Goal: Task Accomplishment & Management: Complete application form

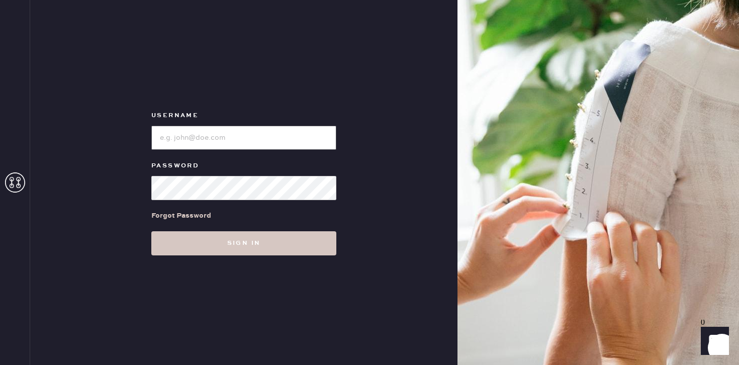
type input "reformationflatiron"
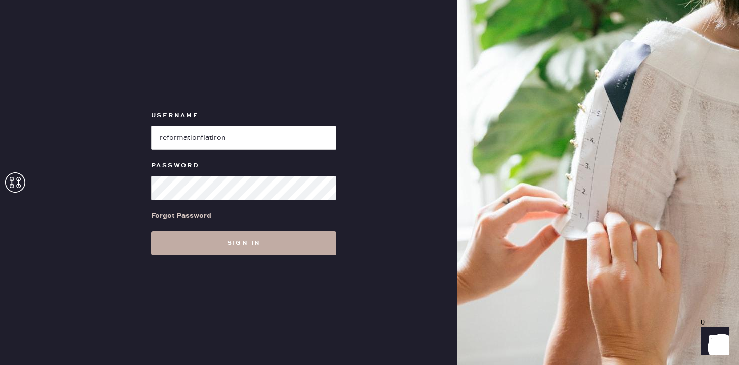
click at [176, 240] on button "Sign in" at bounding box center [243, 243] width 185 height 24
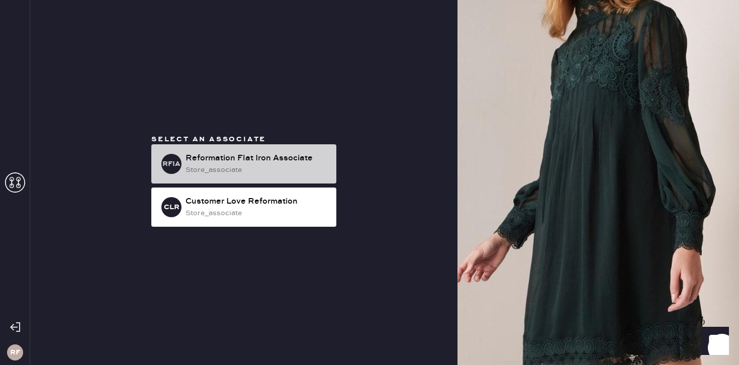
click at [260, 158] on div "Reformation Flat Iron Associate" at bounding box center [256, 158] width 143 height 12
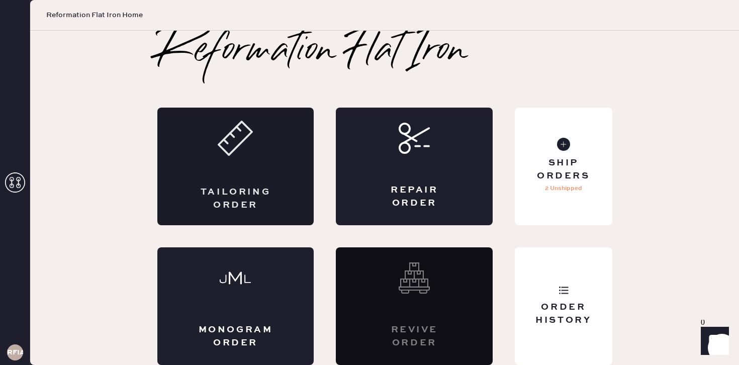
click at [234, 129] on use at bounding box center [235, 138] width 33 height 33
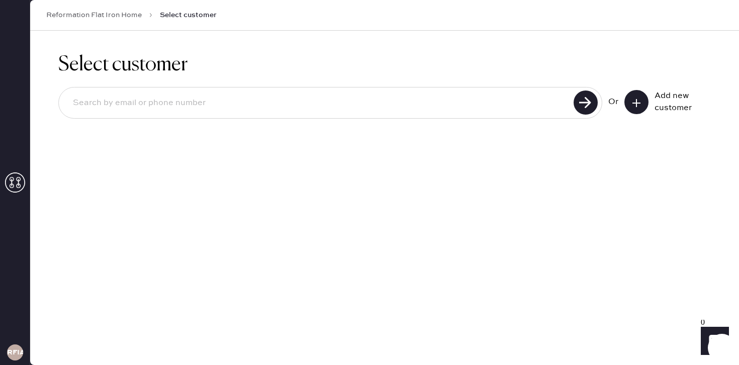
click at [641, 102] on button at bounding box center [636, 102] width 24 height 24
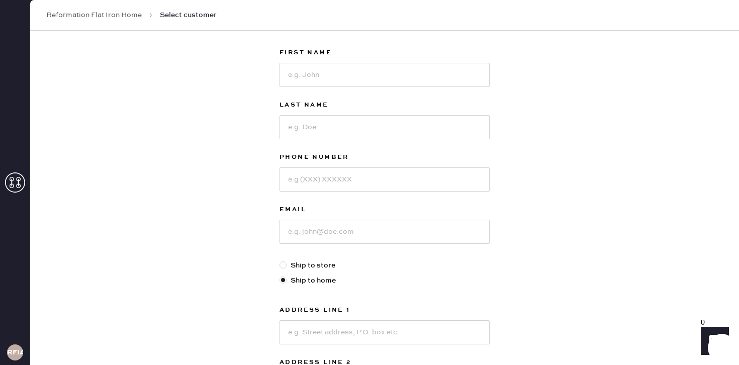
scroll to position [53, 0]
click at [385, 71] on input at bounding box center [384, 74] width 210 height 24
type input "Aine"
type input "[PERSON_NAME]"
type input "3479929947"
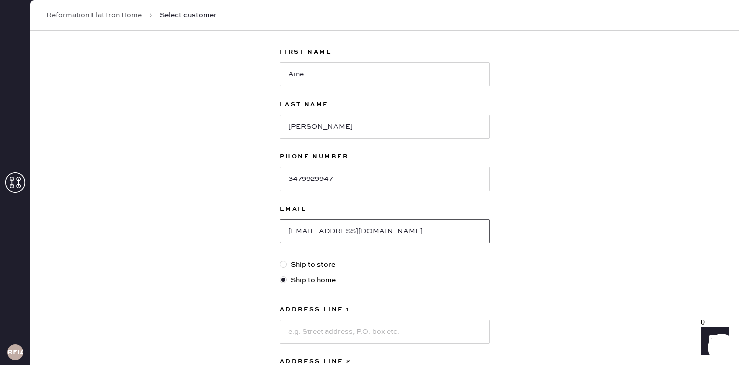
type input "[EMAIL_ADDRESS][DOMAIN_NAME]"
click at [281, 264] on div at bounding box center [282, 264] width 7 height 7
click at [280, 260] on input "Ship to store" at bounding box center [279, 259] width 1 height 1
radio input "true"
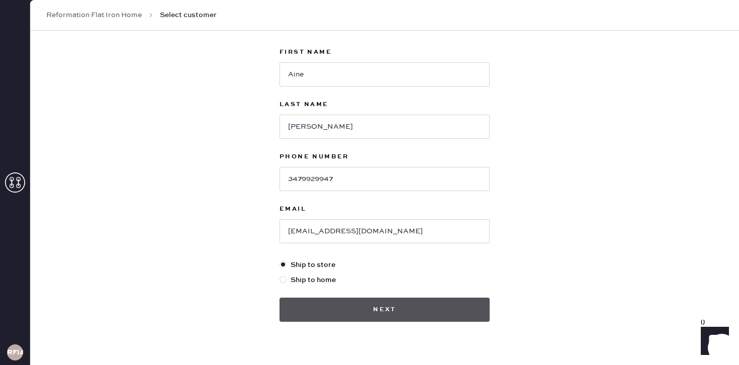
click at [315, 299] on button "Next" at bounding box center [384, 310] width 210 height 24
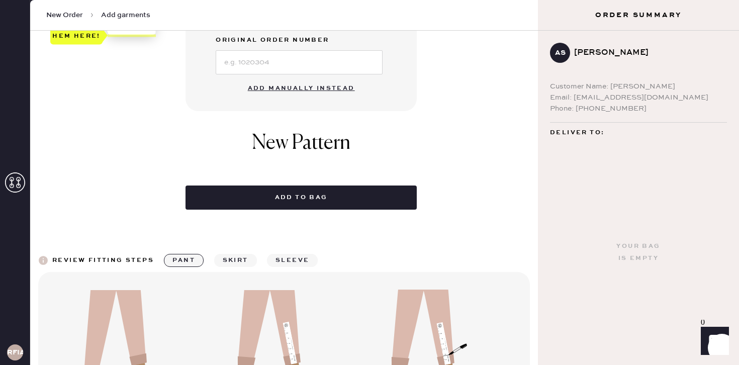
scroll to position [392, 0]
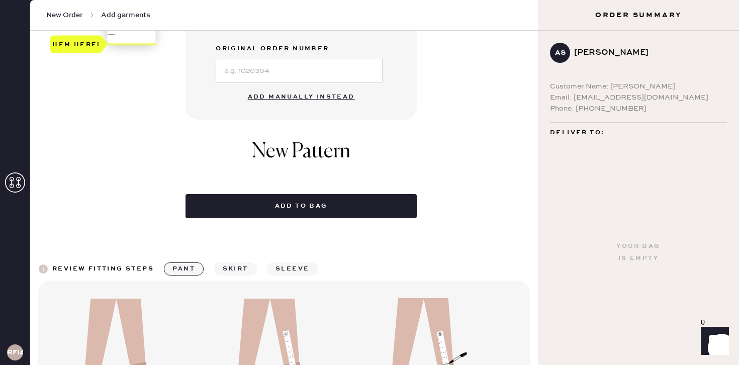
click at [300, 94] on button "Add manually instead" at bounding box center [301, 97] width 119 height 20
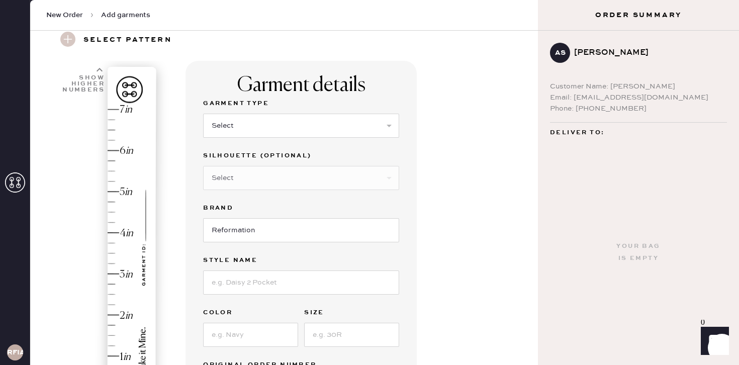
scroll to position [54, 0]
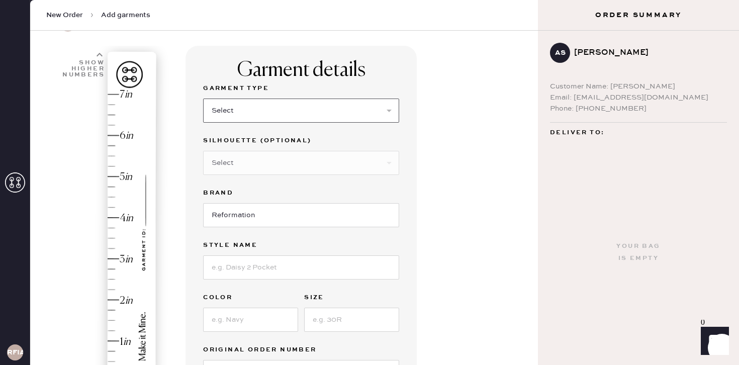
click at [364, 106] on select "Select Basic Skirt Jeans Leggings Pants Shorts Basic Sleeved Dress Basic Sleeve…" at bounding box center [301, 111] width 196 height 24
select select "2"
click at [203, 99] on select "Select Basic Skirt Jeans Leggings Pants Shorts Basic Sleeved Dress Basic Sleeve…" at bounding box center [301, 111] width 196 height 24
click at [318, 158] on select "Select Shorts Cropped Flare Boot Cut Straight Skinny Other" at bounding box center [301, 163] width 196 height 24
select select "5"
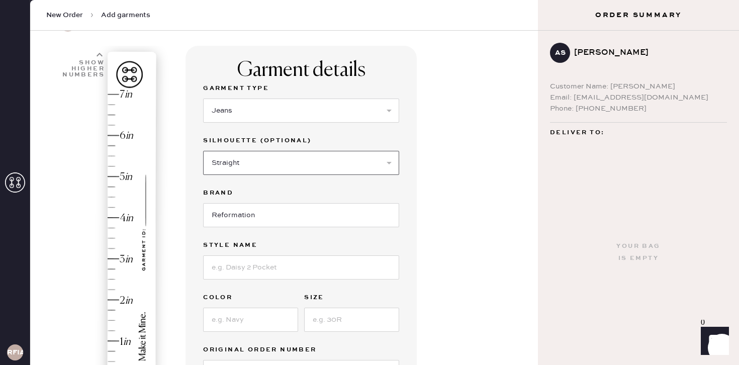
click at [203, 151] on select "Select Shorts Cropped Flare Boot Cut Straight Skinny Other" at bounding box center [301, 163] width 196 height 24
click at [258, 266] on input at bounding box center [301, 267] width 196 height 24
type input "Val 90s Mid Rise"
click at [236, 329] on input at bounding box center [250, 320] width 95 height 24
type input "Pelican"
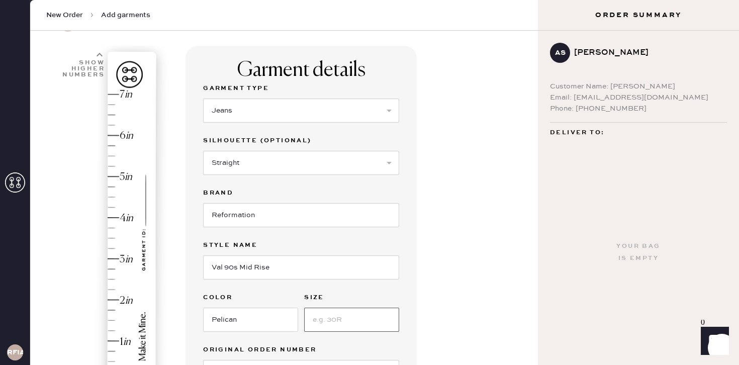
click at [341, 319] on input at bounding box center [351, 320] width 95 height 24
type input "27"
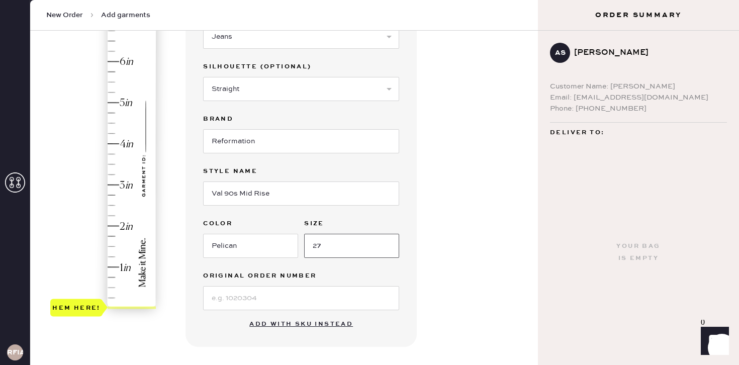
scroll to position [145, 0]
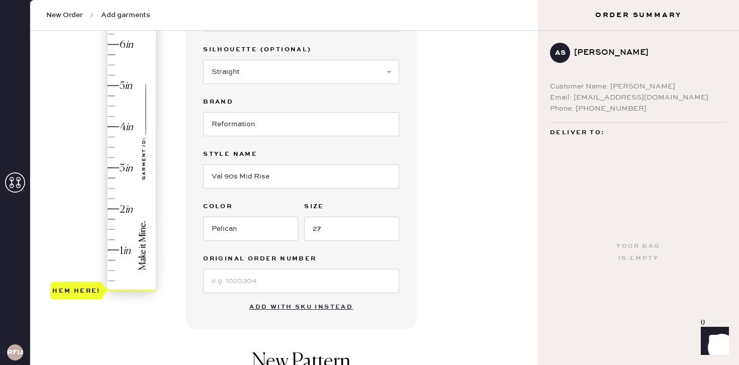
click at [115, 120] on div "Hem here!" at bounding box center [103, 147] width 107 height 297
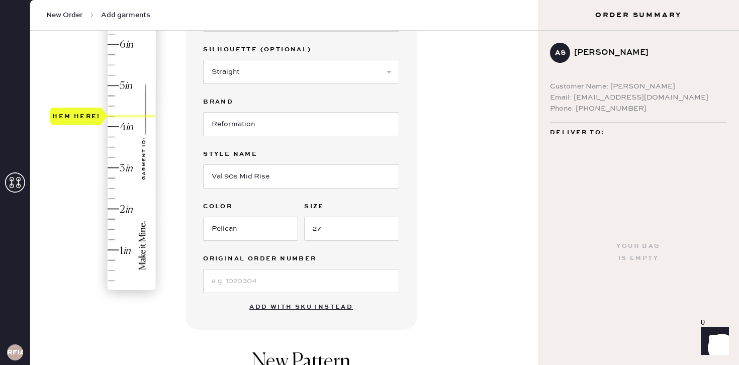
type input "4"
click at [114, 126] on div "Hem here!" at bounding box center [103, 147] width 107 height 297
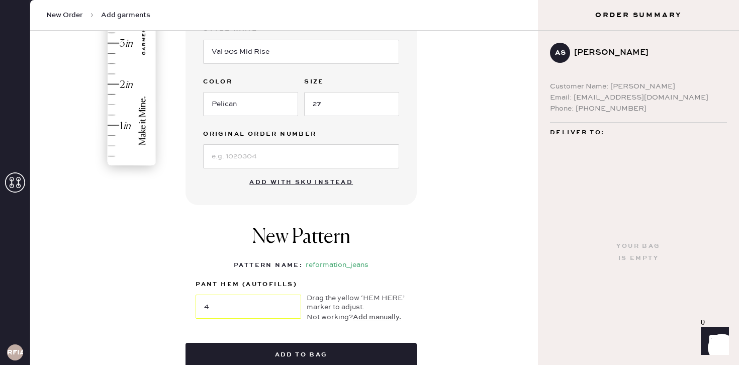
scroll to position [303, 0]
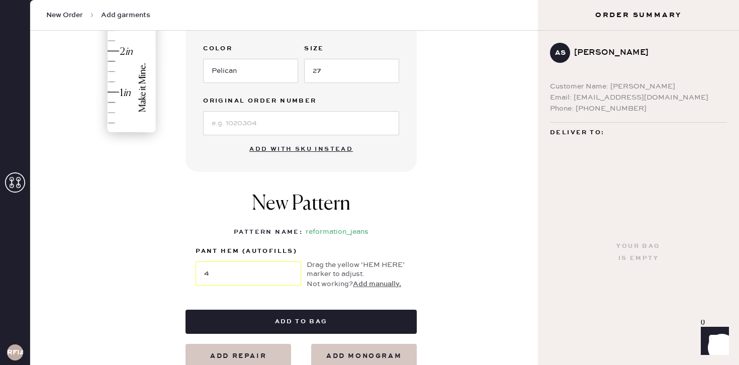
click at [257, 305] on div "New Pattern Pattern Name : reformation_jeans 1 in 2 in 3 in 4 in Show higher nu…" at bounding box center [300, 241] width 231 height 138
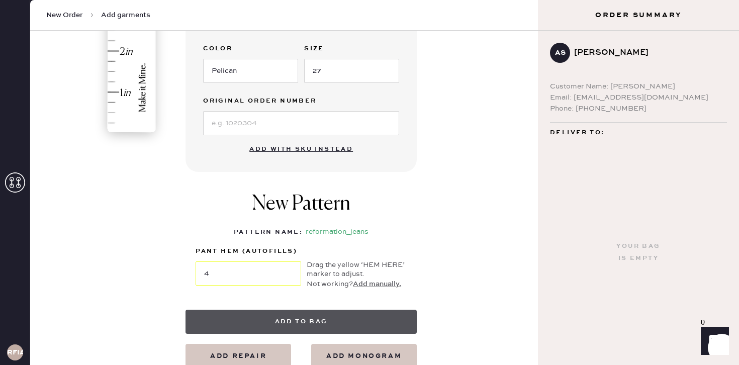
click at [257, 314] on button "Add to bag" at bounding box center [300, 322] width 231 height 24
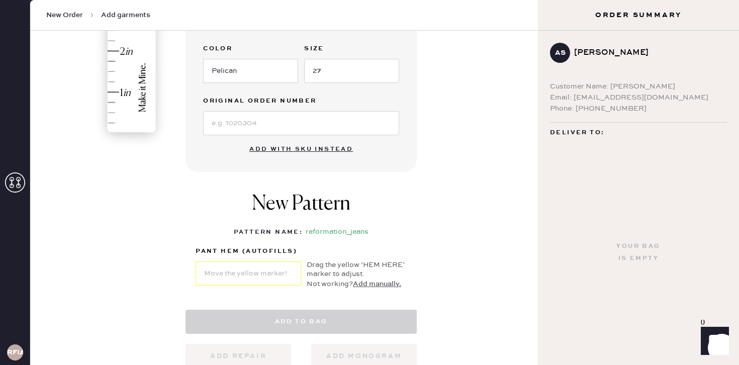
select select "2"
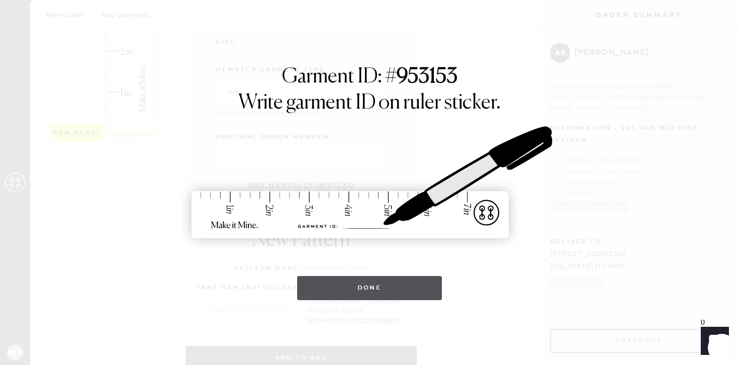
click at [378, 287] on button "Done" at bounding box center [369, 288] width 145 height 24
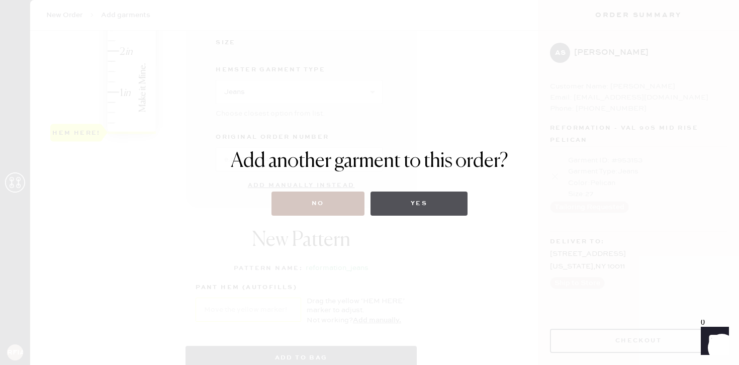
click at [422, 198] on button "Yes" at bounding box center [418, 204] width 97 height 24
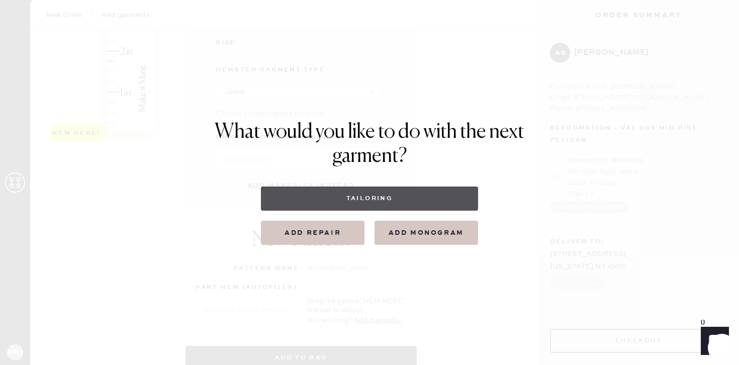
click at [381, 201] on button "Tailoring" at bounding box center [369, 198] width 217 height 24
select select
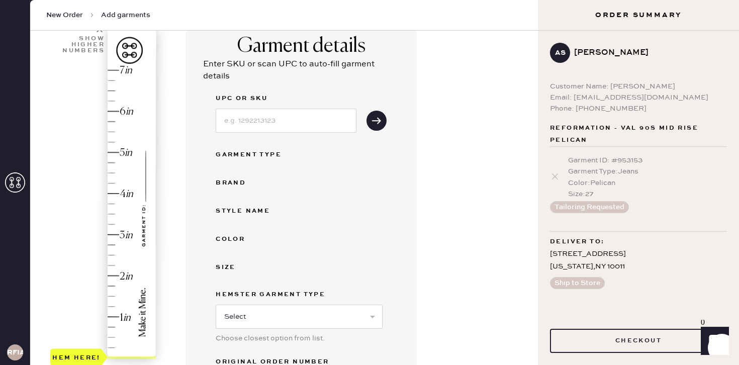
scroll to position [76, 0]
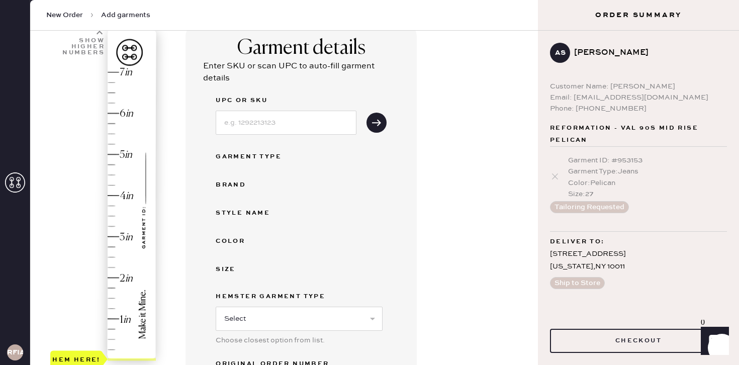
click at [127, 276] on div "Hem here!" at bounding box center [103, 216] width 107 height 297
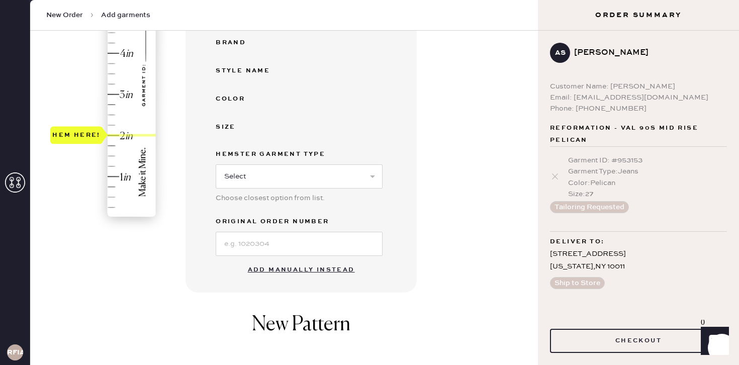
scroll to position [233, 0]
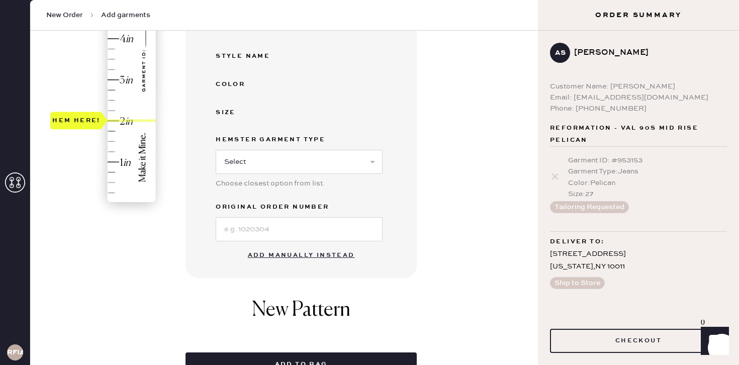
click at [274, 253] on button "Add manually instead" at bounding box center [301, 255] width 119 height 20
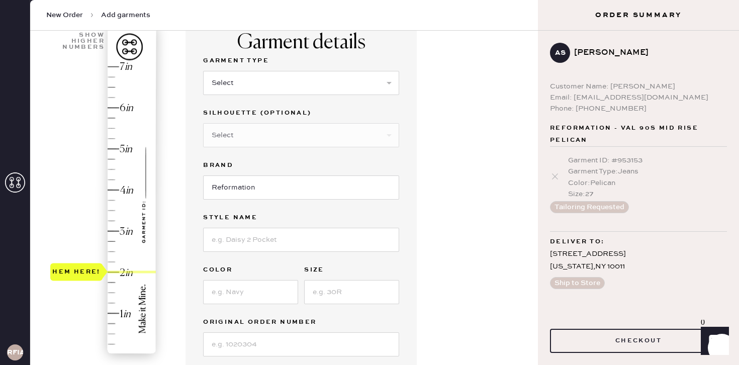
scroll to position [70, 0]
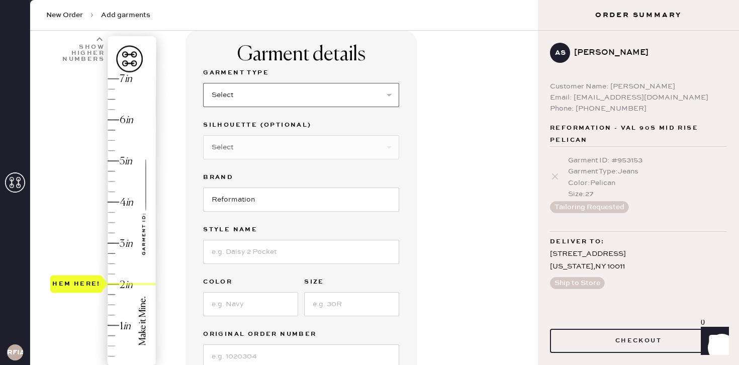
click at [287, 92] on select "Select Basic Skirt Jeans Leggings Pants Shorts Basic Sleeved Dress Basic Sleeve…" at bounding box center [301, 95] width 196 height 24
select select "2"
click at [203, 83] on select "Select Basic Skirt Jeans Leggings Pants Shorts Basic Sleeved Dress Basic Sleeve…" at bounding box center [301, 95] width 196 height 24
click at [268, 147] on select "Select Shorts Cropped Flare Boot Cut Straight Skinny Other" at bounding box center [301, 147] width 196 height 24
select select "5"
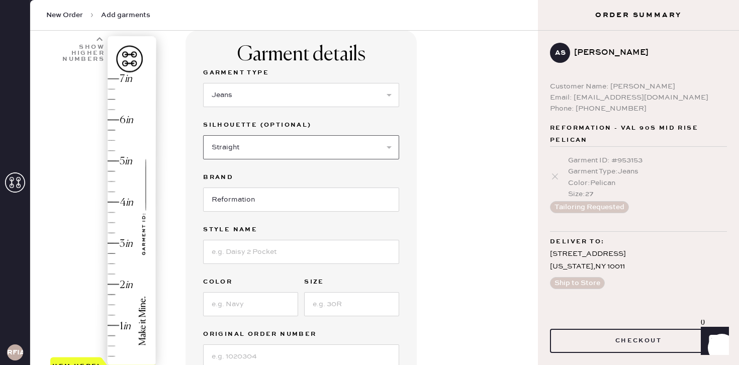
click at [203, 135] on select "Select Shorts Cropped Flare Boot Cut Straight Skinny Other" at bounding box center [301, 147] width 196 height 24
click at [248, 246] on input at bounding box center [301, 252] width 196 height 24
type input "[PERSON_NAME] High Rise Slouchy Wide Leg Jeans"
click at [260, 303] on input at bounding box center [250, 304] width 95 height 24
type input "[US_STATE]"
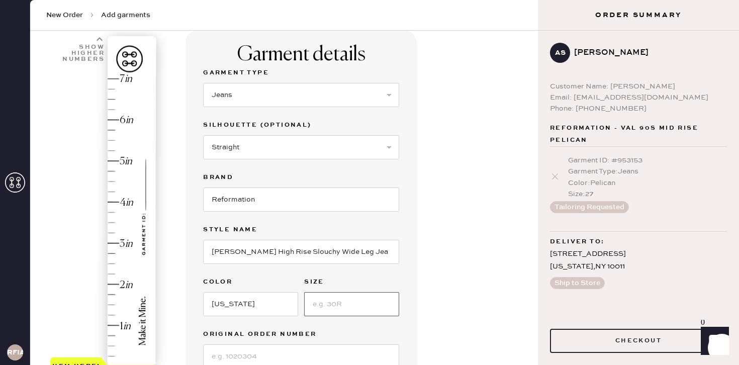
click at [339, 310] on input at bounding box center [351, 304] width 95 height 24
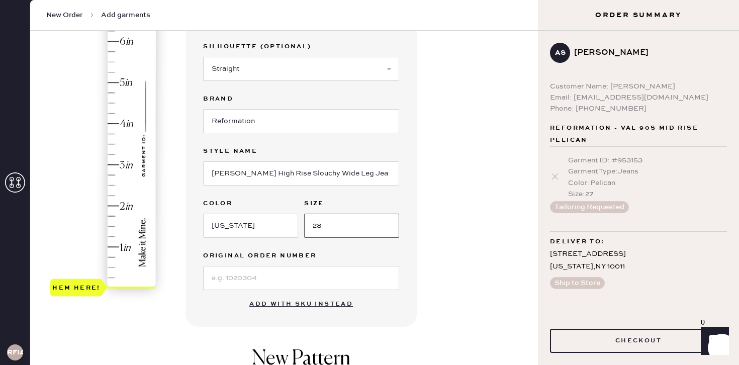
scroll to position [152, 0]
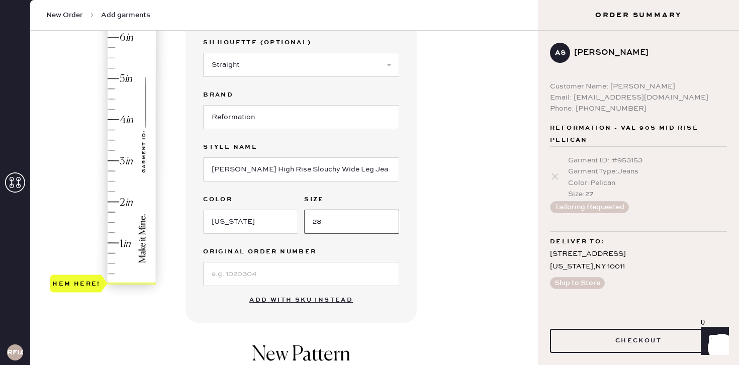
type input "28"
type input "2"
click at [110, 200] on div "Hem here!" at bounding box center [103, 140] width 107 height 297
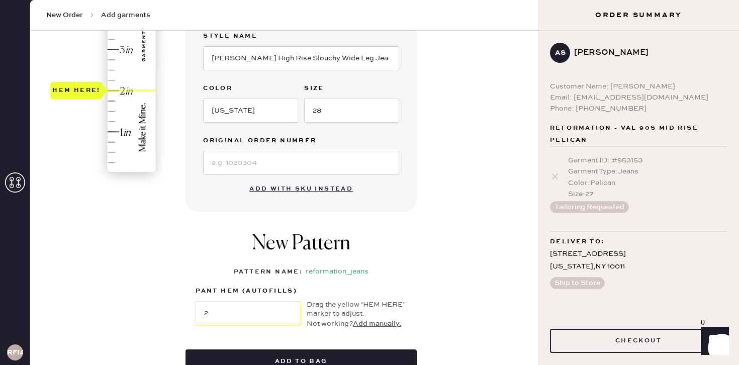
scroll to position [308, 0]
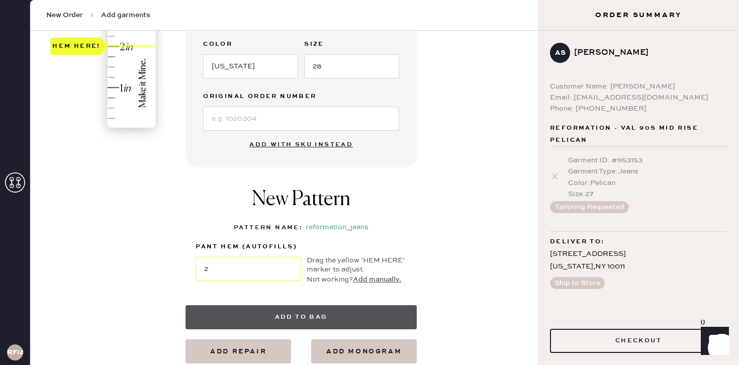
click at [301, 311] on button "Add to bag" at bounding box center [300, 317] width 231 height 24
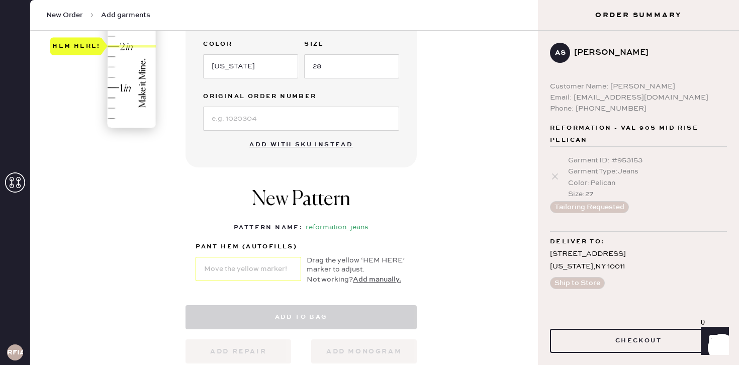
select select "2"
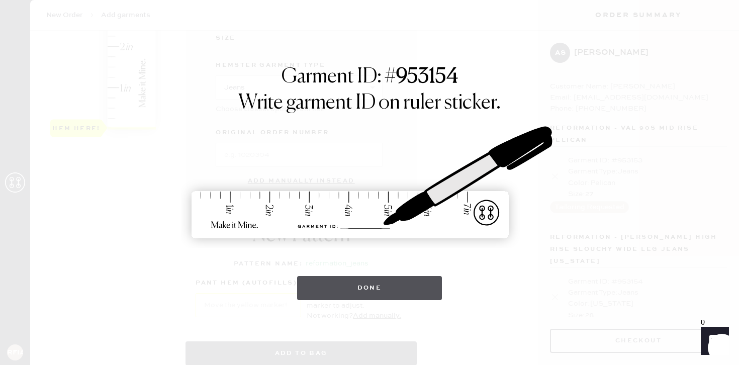
click at [338, 290] on button "Done" at bounding box center [369, 288] width 145 height 24
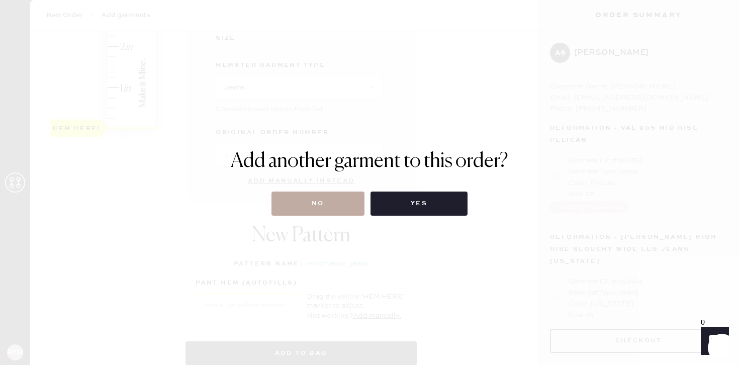
click at [340, 199] on button "No" at bounding box center [317, 204] width 93 height 24
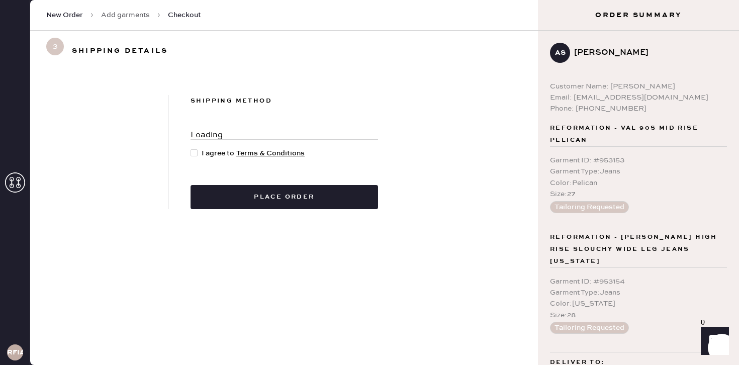
click at [221, 155] on span "I agree to Terms & Conditions" at bounding box center [253, 153] width 103 height 11
click at [191, 148] on input "I agree to Terms & Conditions" at bounding box center [191, 148] width 1 height 1
checkbox input "true"
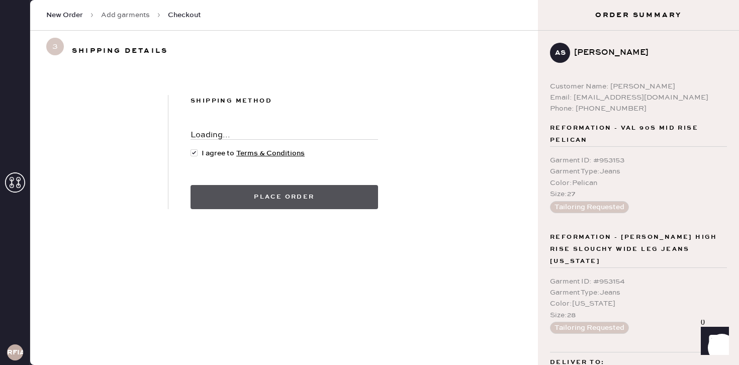
click at [248, 195] on button "Place order" at bounding box center [284, 197] width 187 height 24
click at [305, 194] on button "Place order" at bounding box center [284, 197] width 187 height 24
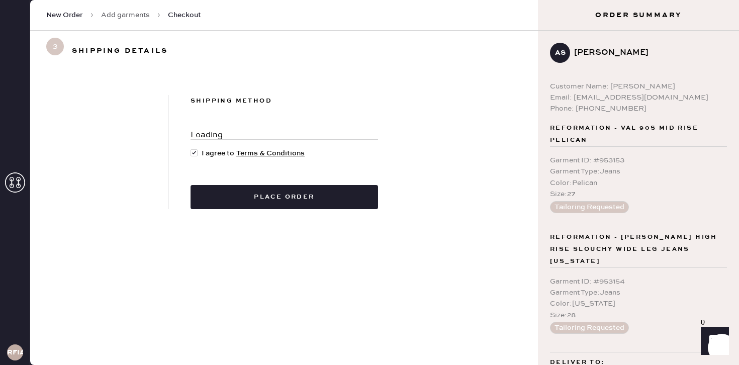
click at [240, 168] on div "Shipping Method Loading... I agree to Terms & Conditions Place order" at bounding box center [284, 152] width 232 height 114
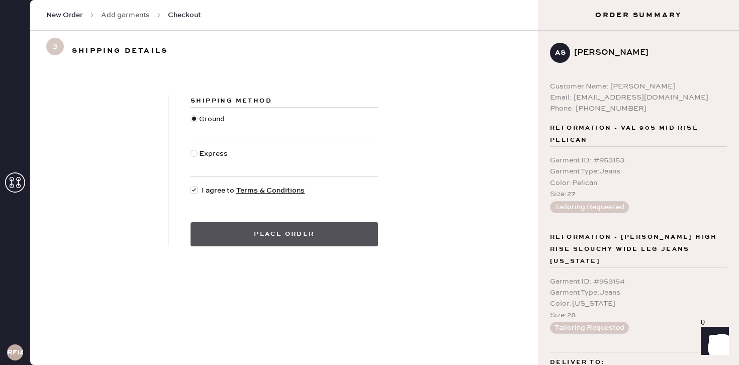
click at [211, 233] on button "Place order" at bounding box center [284, 234] width 187 height 24
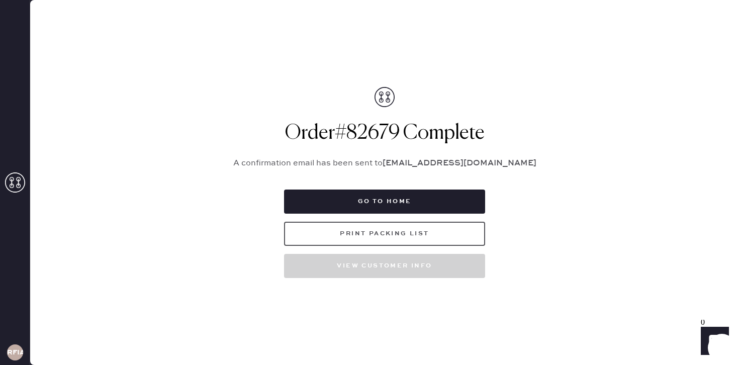
click at [345, 236] on button "Print Packing List" at bounding box center [384, 234] width 201 height 24
